Goal: Navigation & Orientation: Understand site structure

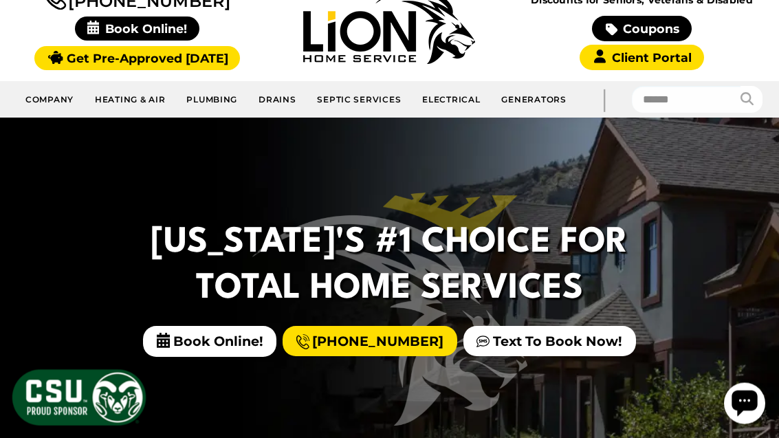
scroll to position [146, 0]
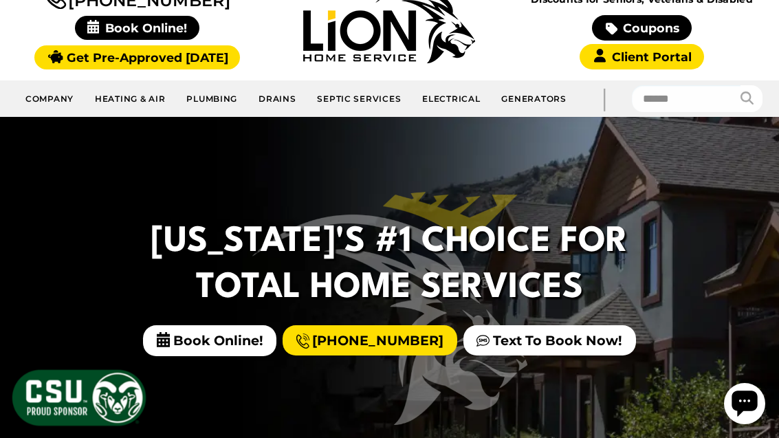
click at [477, 205] on img at bounding box center [389, 308] width 275 height 233
click at [503, 240] on h2 "Colorado's #1 Choice For Total Home Services" at bounding box center [389, 265] width 483 height 93
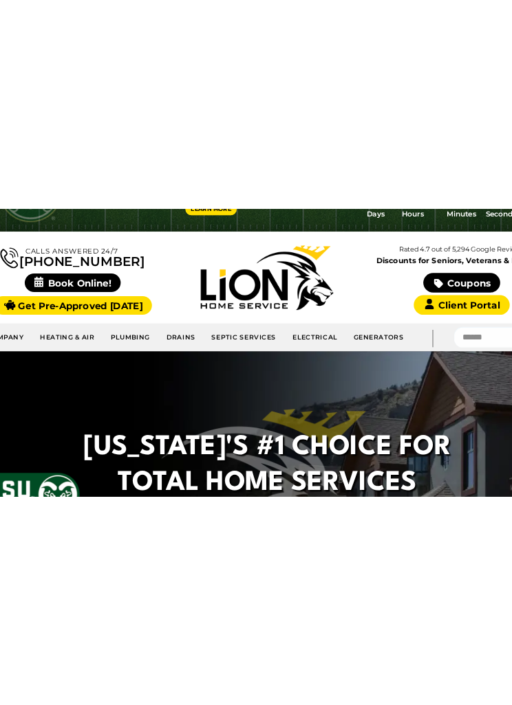
scroll to position [0, 0]
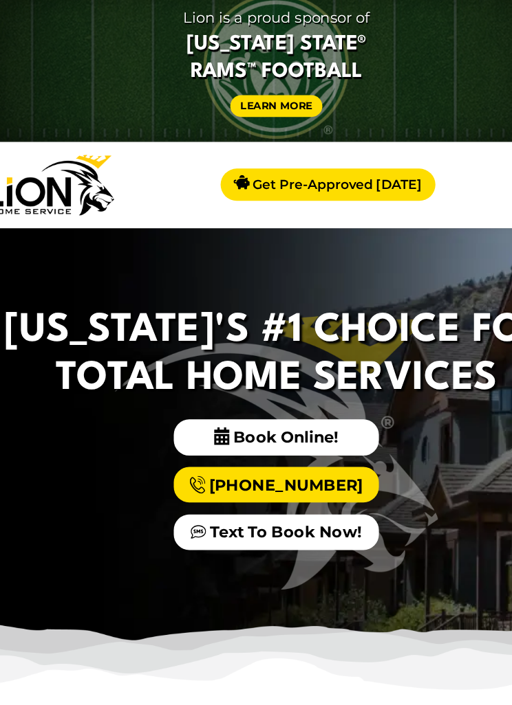
click at [218, 437] on img at bounding box center [256, 575] width 512 height 70
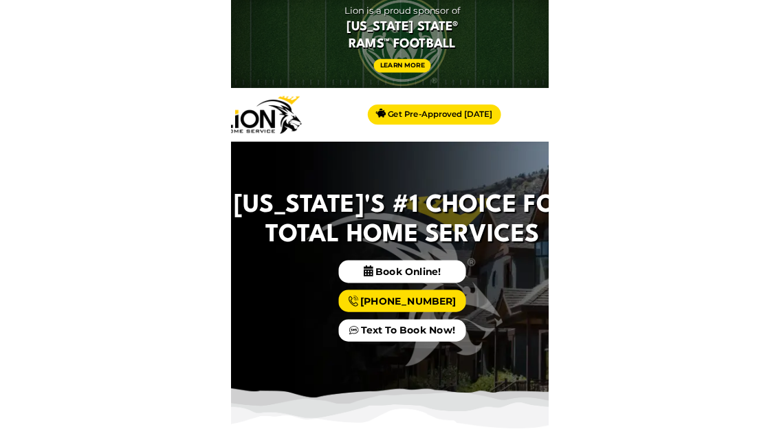
scroll to position [190, 0]
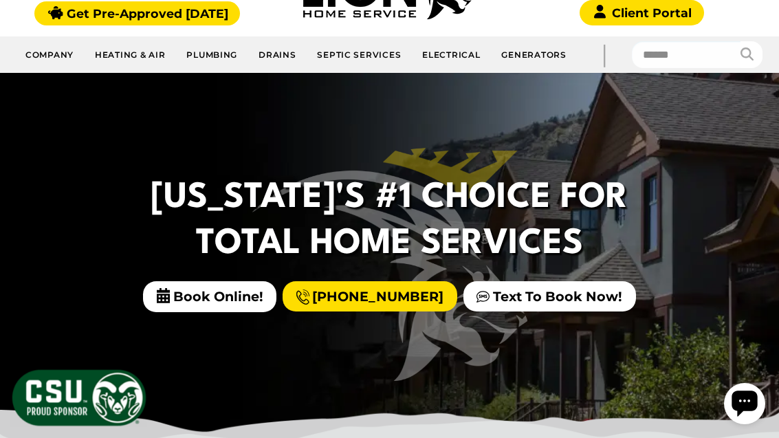
click at [567, 364] on div "Colorado's #1 Choice For Total Home Services Book Online! (970) 239-3196 Text T…" at bounding box center [389, 265] width 779 height 385
click at [281, 377] on img at bounding box center [389, 264] width 275 height 233
click at [778, 78] on div "Colorado's #1 Choice For Total Home Services Book Online! (970) 239-3196 Text T…" at bounding box center [389, 265] width 779 height 385
click at [778, 85] on div "Colorado's #1 Choice For Total Home Services Book Online! (970) 239-3196 Text T…" at bounding box center [389, 265] width 779 height 385
click at [771, 72] on div "Company Hiring Coupons Financing Homeowner Tips Blog Leo Care Club Locations In…" at bounding box center [389, 54] width 779 height 36
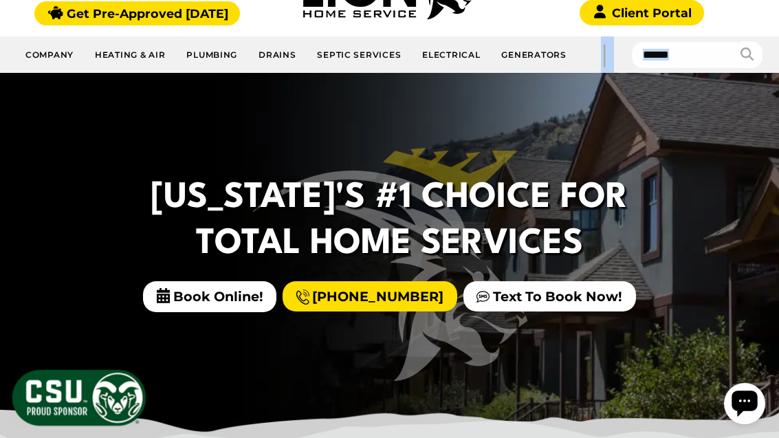
click at [778, 86] on div "Colorado's #1 Choice For Total Home Services Book Online! (970) 239-3196 Text T…" at bounding box center [389, 265] width 779 height 385
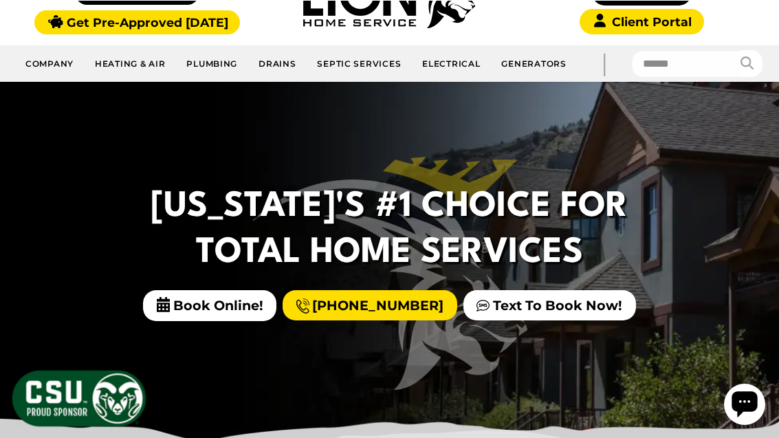
scroll to position [181, 0]
click at [538, 340] on div "Colorado's #1 Choice For Total Home Services Book Online! (970) 239-3196 Text T…" at bounding box center [389, 274] width 779 height 385
click at [542, 308] on link "Text To Book Now!" at bounding box center [549, 305] width 172 height 30
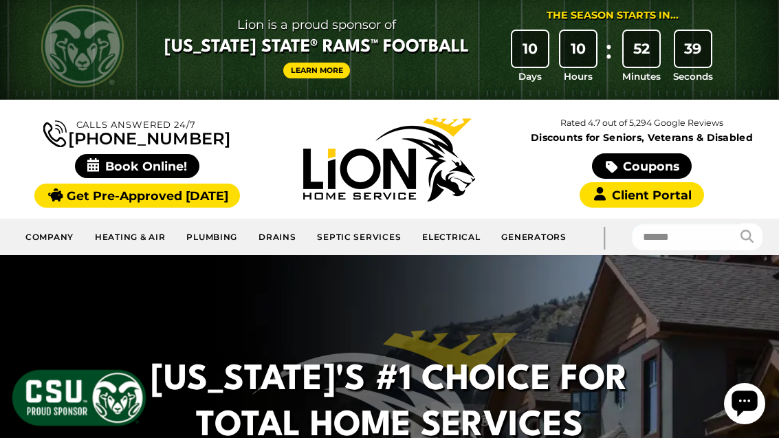
scroll to position [0, 0]
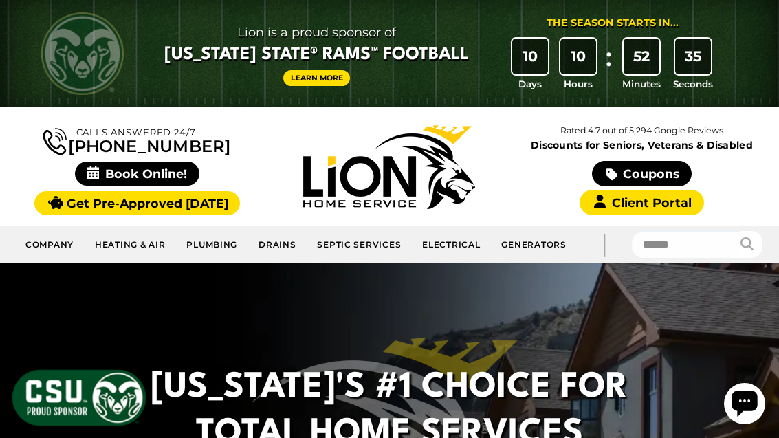
click at [60, 249] on link "Company" at bounding box center [49, 244] width 69 height 25
